Goal: Check status: Check status

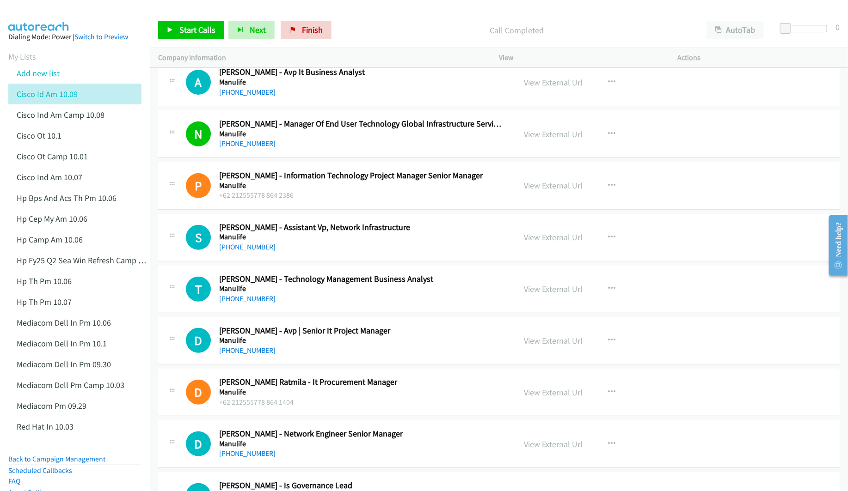
scroll to position [5269, 0]
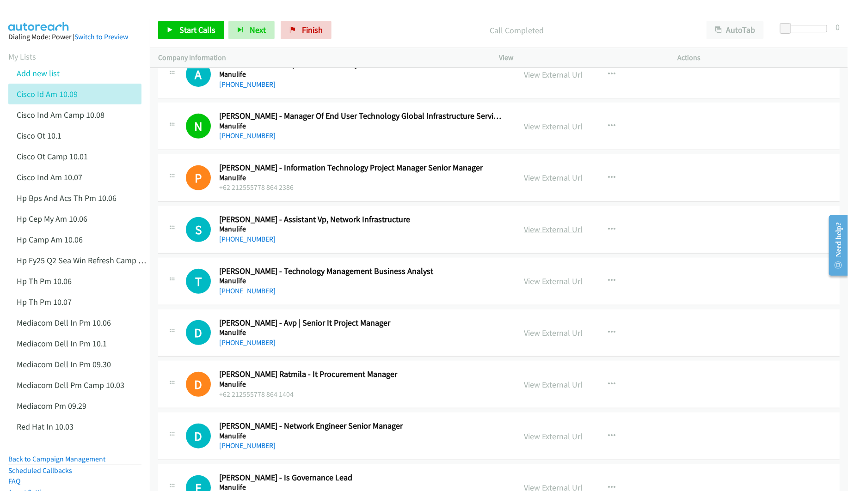
click at [549, 235] on link "View External Url" at bounding box center [553, 229] width 59 height 11
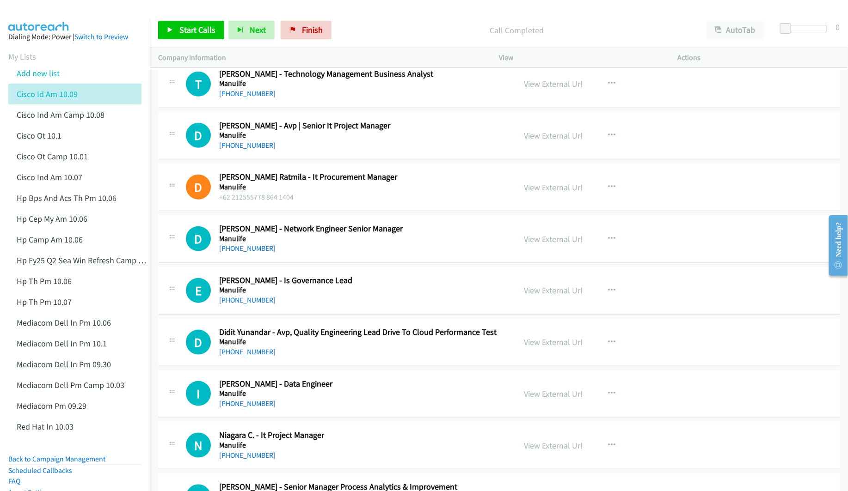
scroll to position [5477, 0]
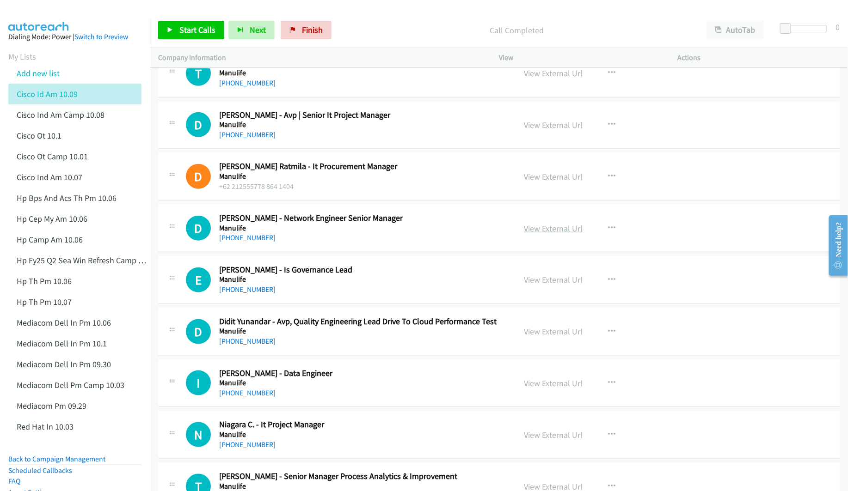
click at [556, 234] on link "View External Url" at bounding box center [553, 228] width 59 height 11
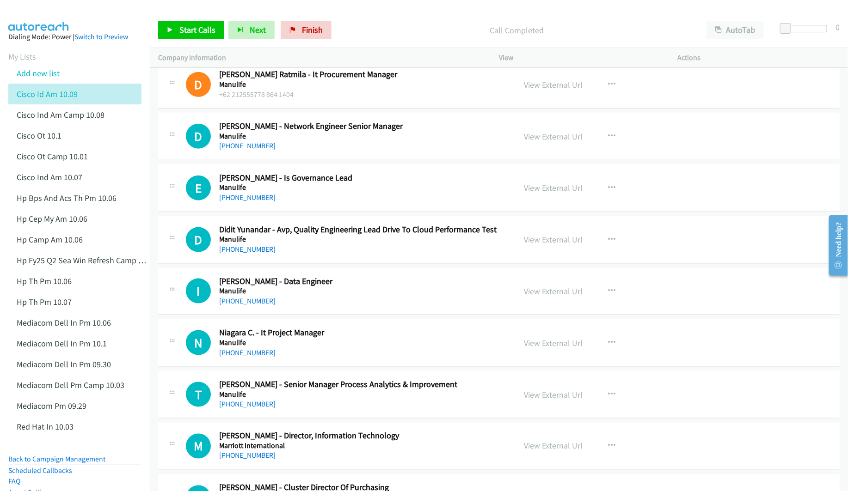
scroll to position [5616, 0]
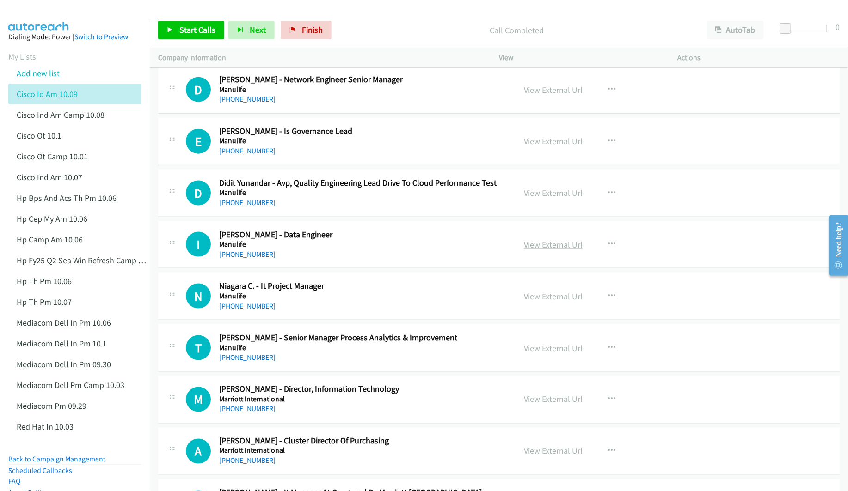
click at [531, 250] on link "View External Url" at bounding box center [553, 244] width 59 height 11
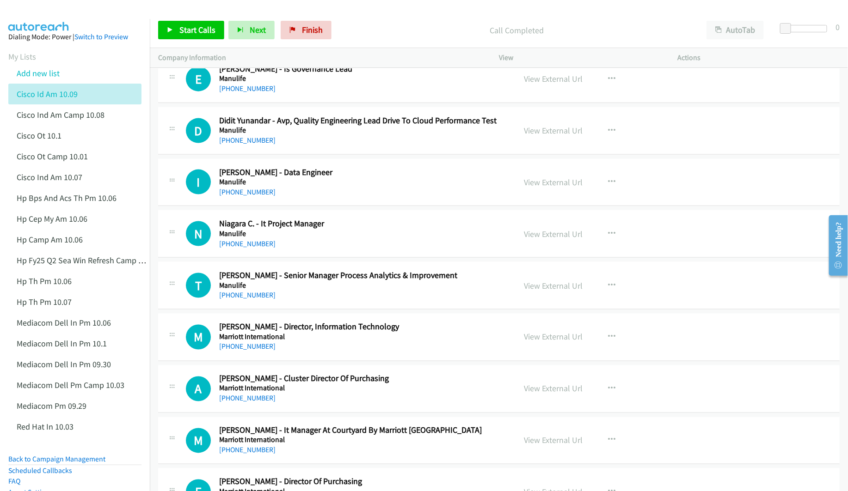
scroll to position [5685, 0]
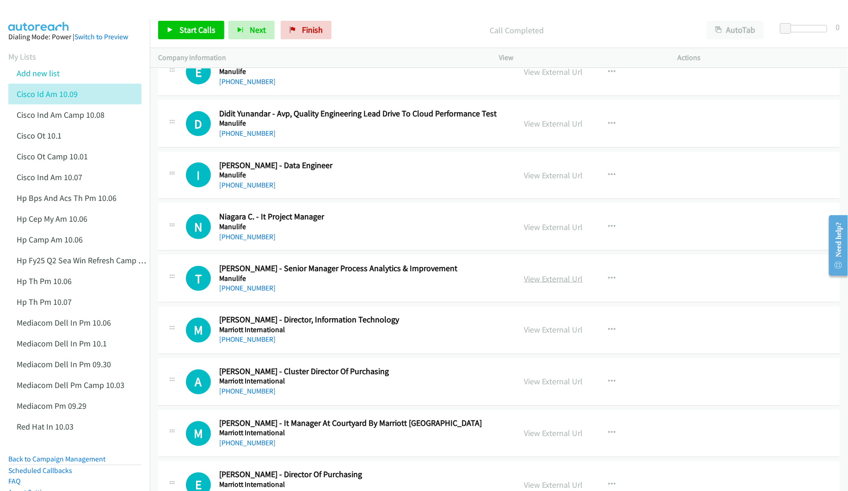
click at [539, 284] on link "View External Url" at bounding box center [553, 279] width 59 height 11
click at [532, 336] on link "View External Url" at bounding box center [553, 330] width 59 height 11
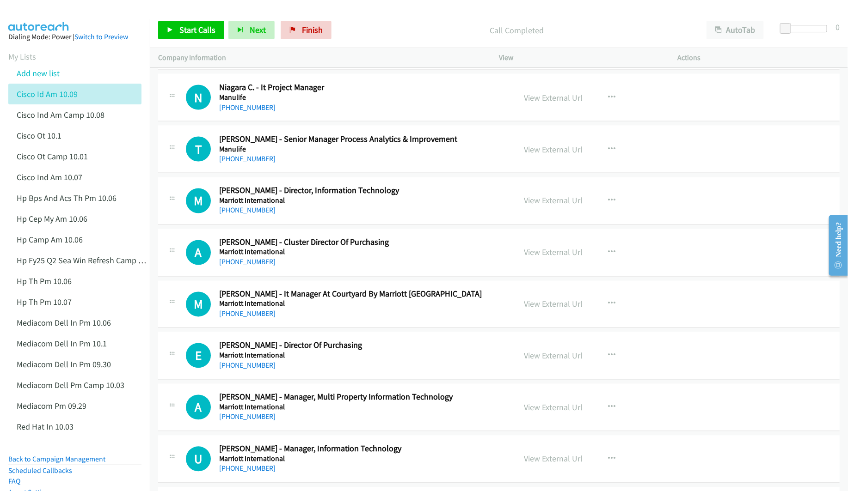
scroll to position [5824, 0]
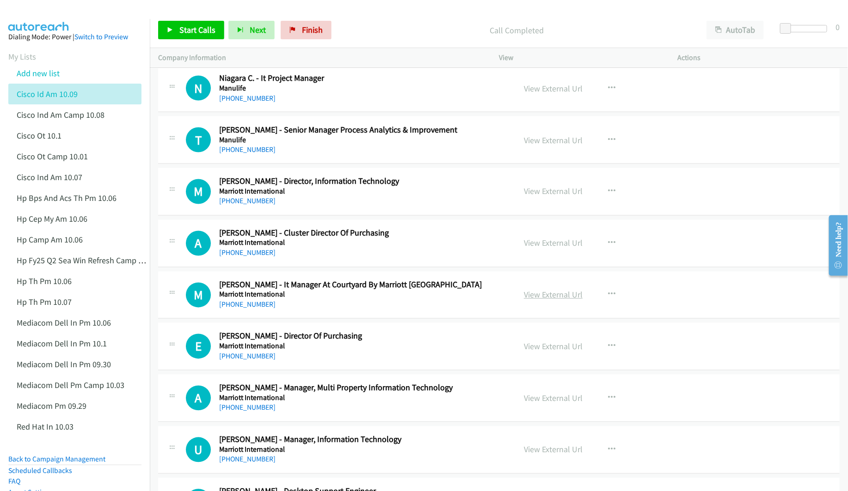
click at [531, 300] on link "View External Url" at bounding box center [553, 295] width 59 height 11
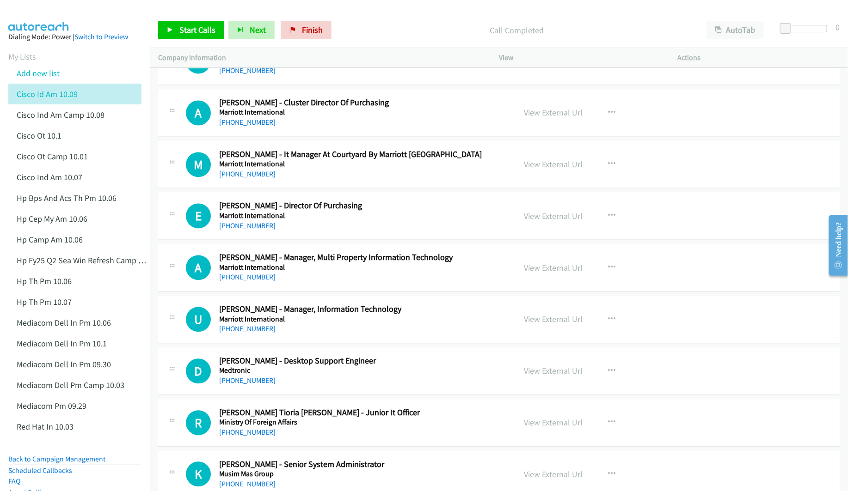
scroll to position [5962, 0]
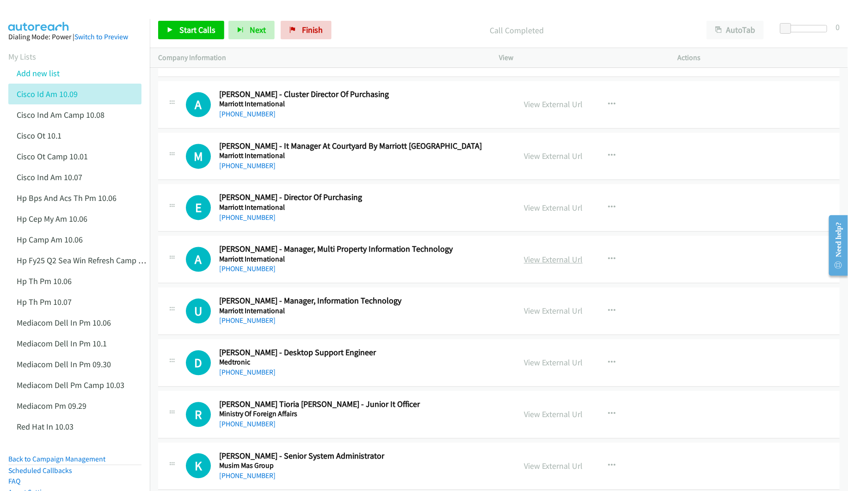
click at [529, 265] on link "View External Url" at bounding box center [553, 260] width 59 height 11
click at [532, 317] on link "View External Url" at bounding box center [553, 311] width 59 height 11
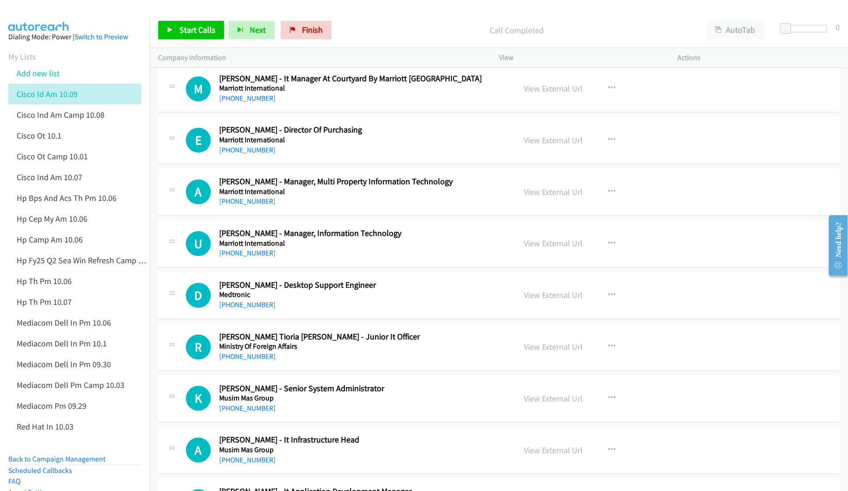
scroll to position [6032, 0]
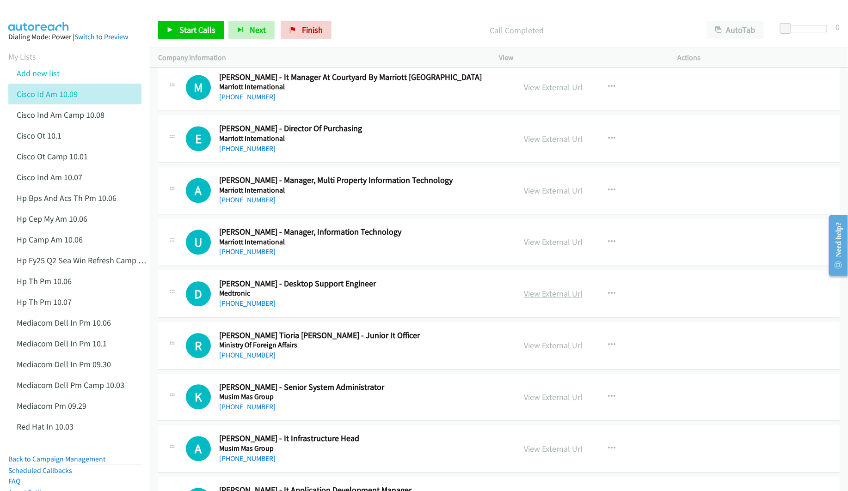
click at [544, 299] on link "View External Url" at bounding box center [553, 293] width 59 height 11
click at [535, 351] on link "View External Url" at bounding box center [553, 345] width 59 height 11
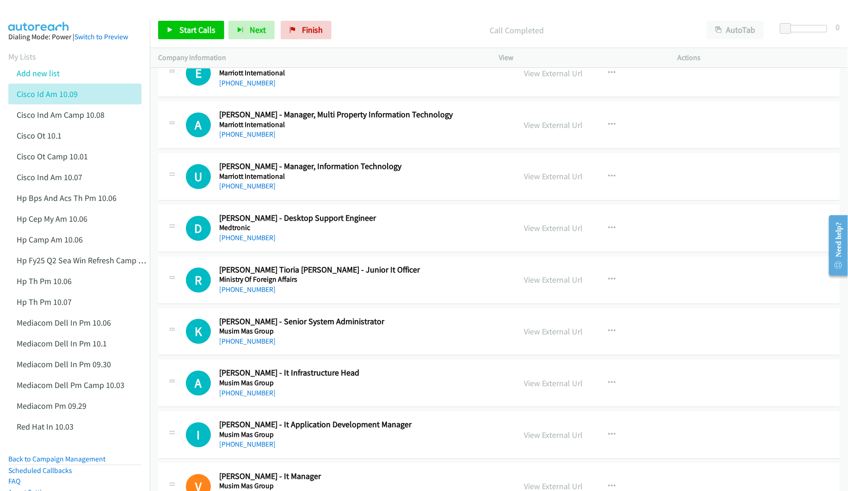
scroll to position [6101, 0]
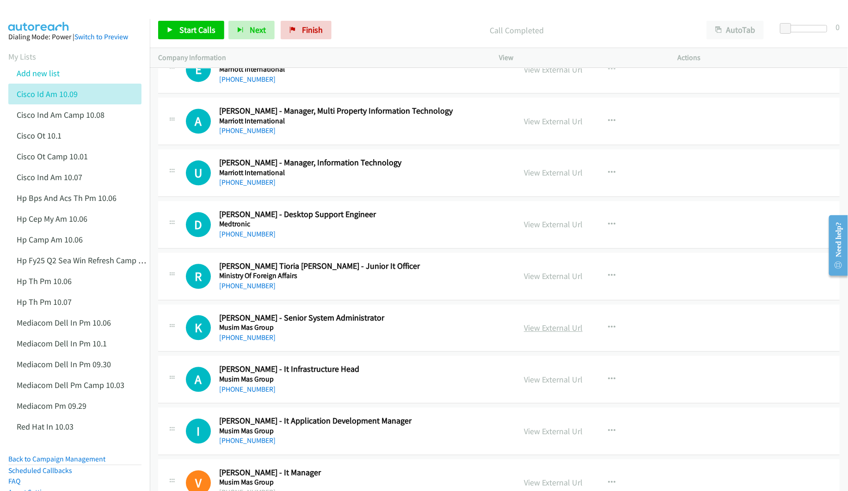
click at [545, 333] on link "View External Url" at bounding box center [553, 328] width 59 height 11
click at [534, 385] on link "View External Url" at bounding box center [553, 379] width 59 height 11
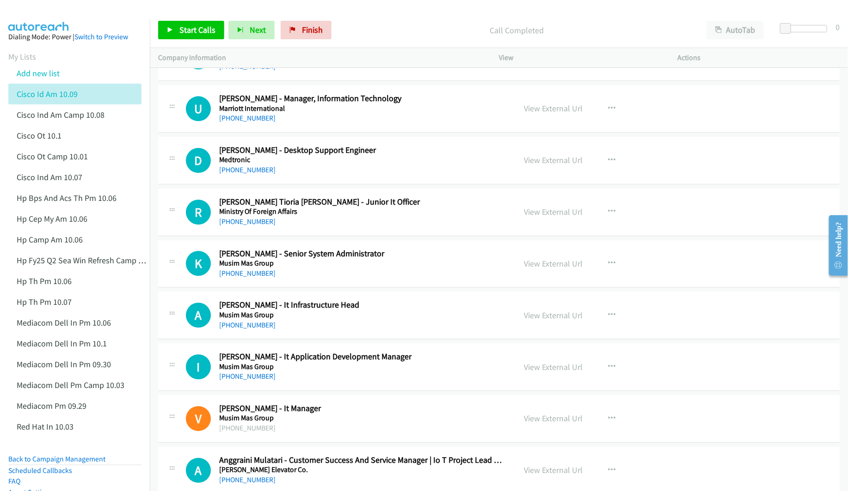
scroll to position [6170, 0]
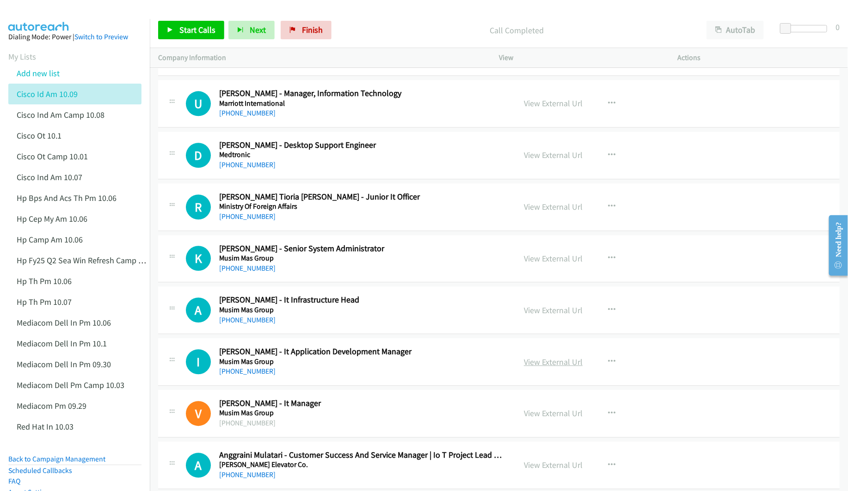
click at [527, 367] on link "View External Url" at bounding box center [553, 362] width 59 height 11
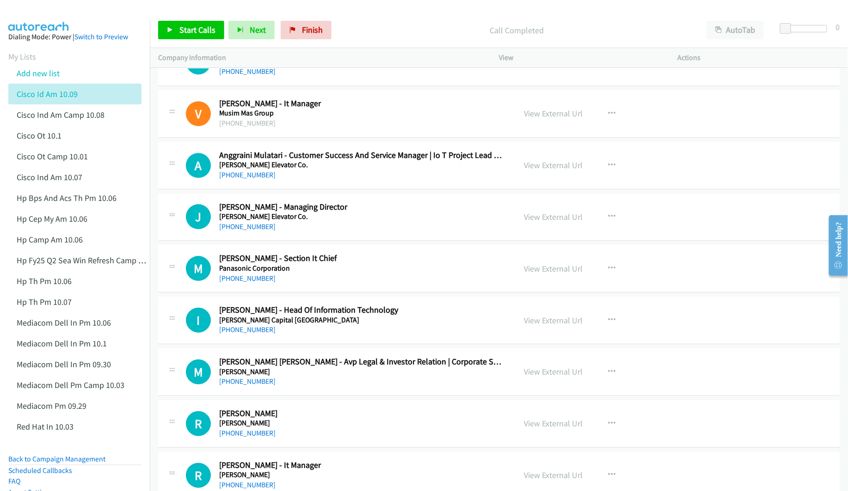
scroll to position [6517, 0]
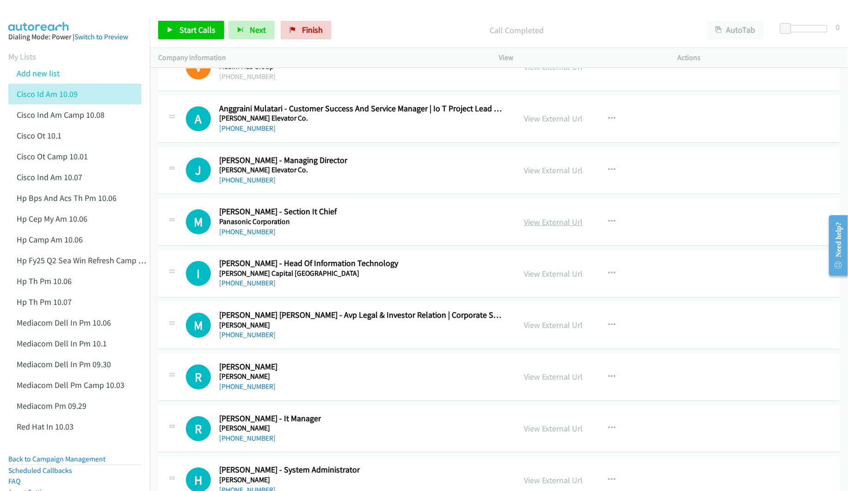
click at [555, 227] on link "View External Url" at bounding box center [553, 222] width 59 height 11
click at [544, 279] on link "View External Url" at bounding box center [553, 274] width 59 height 11
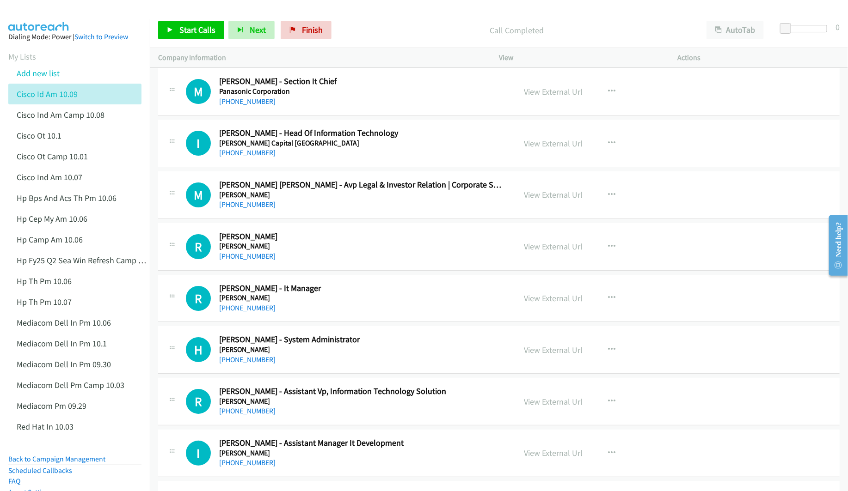
scroll to position [6656, 0]
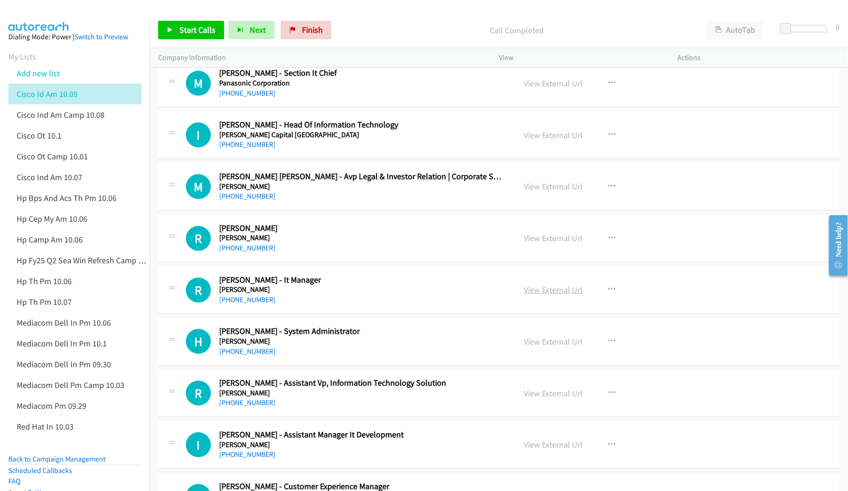
click at [550, 295] on link "View External Url" at bounding box center [553, 290] width 59 height 11
drag, startPoint x: 533, startPoint y: 374, endPoint x: 505, endPoint y: 374, distance: 27.7
click at [537, 347] on link "View External Url" at bounding box center [553, 341] width 59 height 11
click at [543, 399] on link "View External Url" at bounding box center [553, 393] width 59 height 11
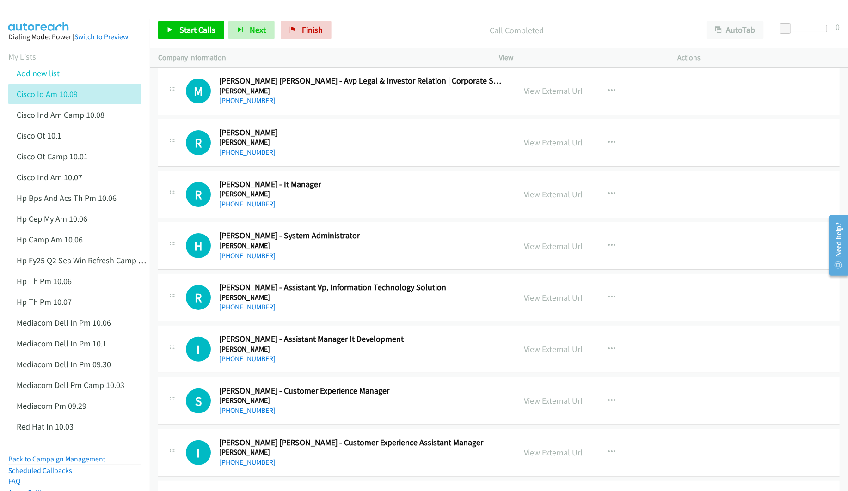
scroll to position [6794, 0]
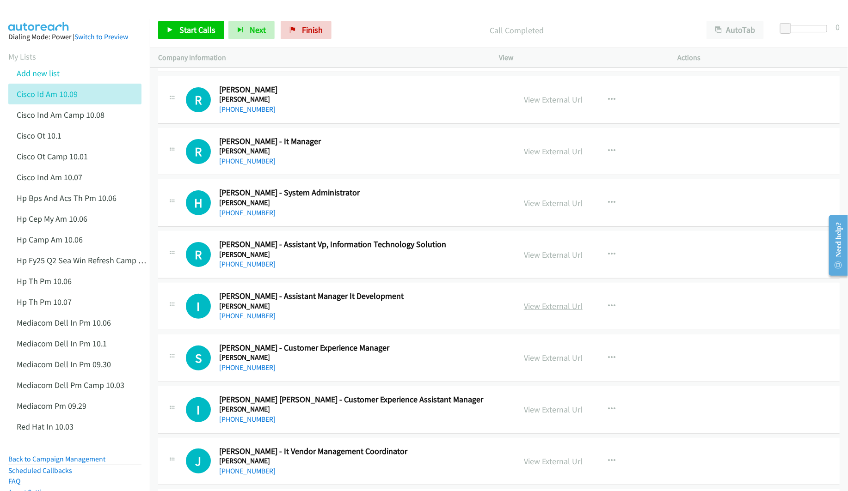
click at [559, 312] on link "View External Url" at bounding box center [553, 306] width 59 height 11
click at [534, 363] on link "View External Url" at bounding box center [553, 358] width 59 height 11
click at [549, 415] on link "View External Url" at bounding box center [553, 409] width 59 height 11
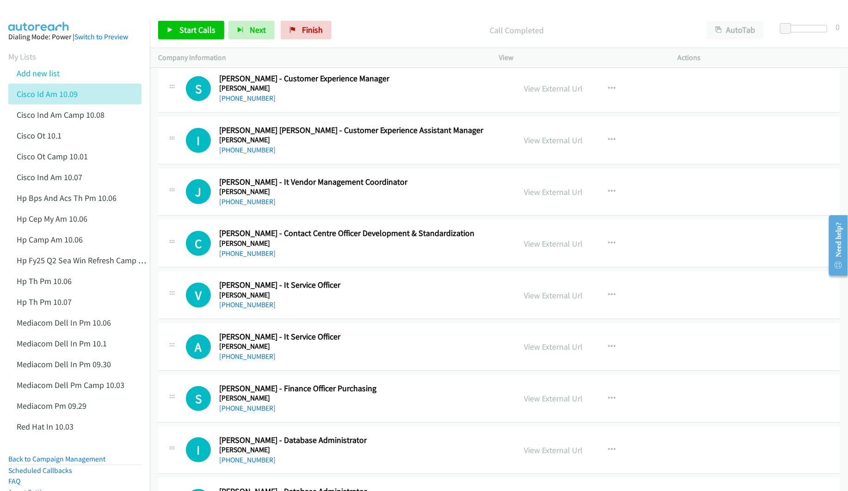
scroll to position [7072, 0]
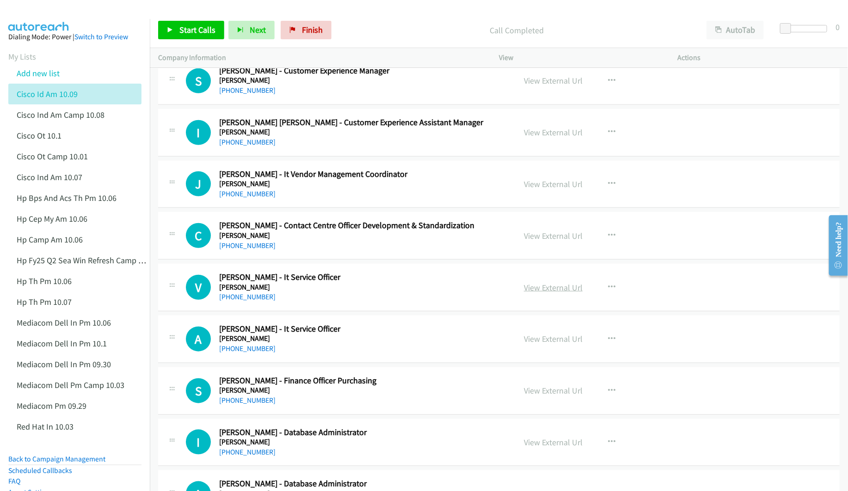
click at [544, 293] on link "View External Url" at bounding box center [553, 287] width 59 height 11
click at [536, 344] on link "View External Url" at bounding box center [553, 339] width 59 height 11
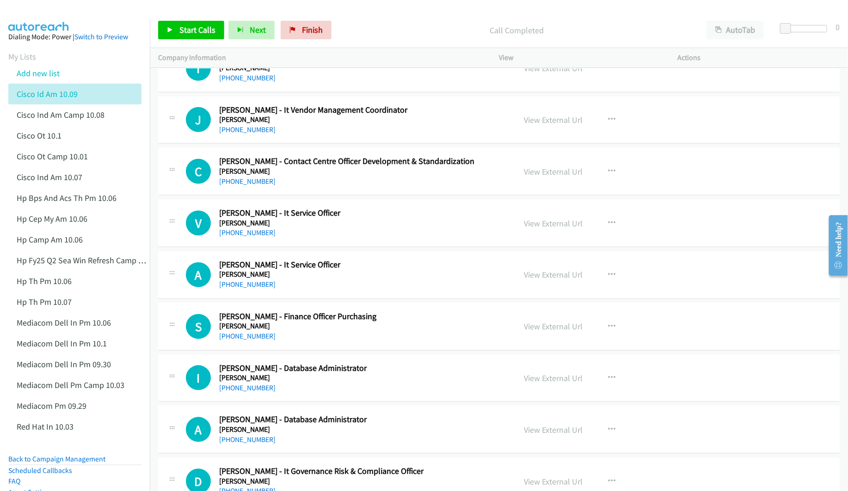
scroll to position [7141, 0]
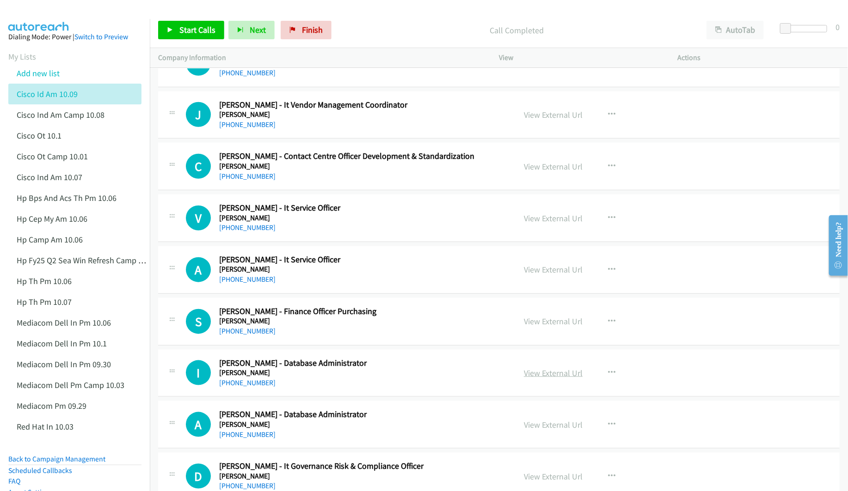
click at [562, 379] on link "View External Url" at bounding box center [553, 373] width 59 height 11
click at [543, 430] on link "View External Url" at bounding box center [553, 425] width 59 height 11
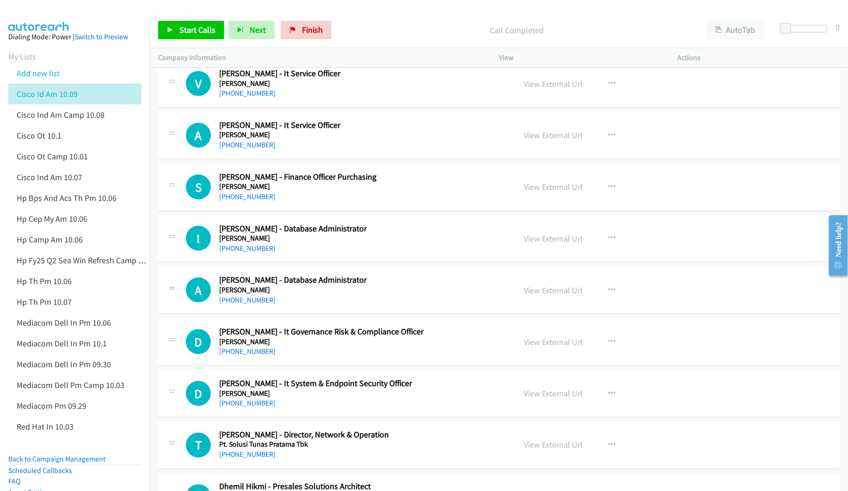
scroll to position [7280, 0]
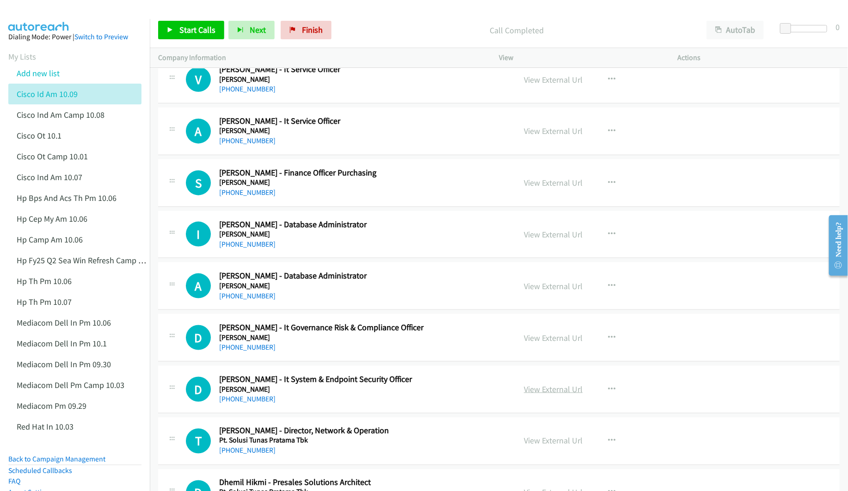
click at [527, 395] on link "View External Url" at bounding box center [553, 389] width 59 height 11
click at [527, 446] on link "View External Url" at bounding box center [553, 441] width 59 height 11
